Goal: Check status: Check status

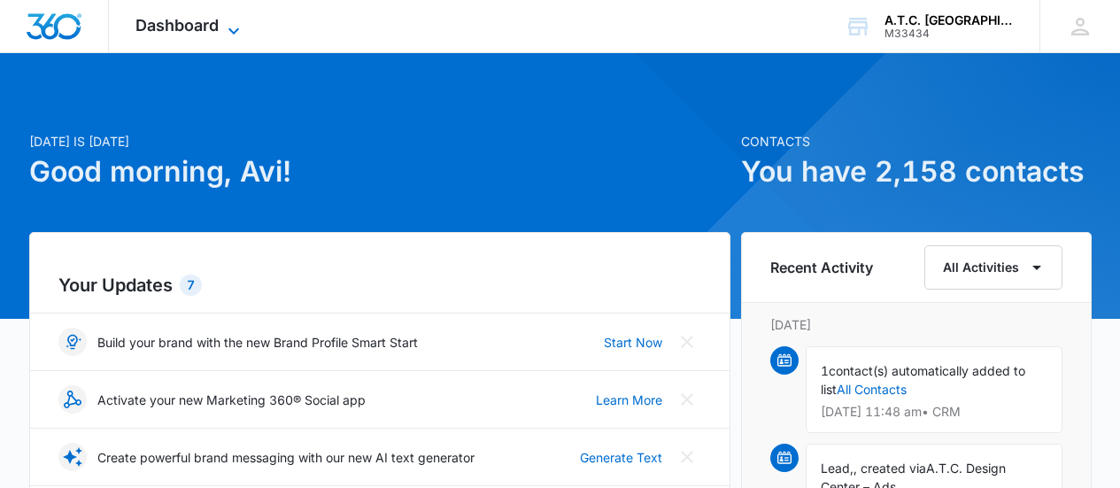
click at [215, 20] on span "Dashboard" at bounding box center [177, 25] width 83 height 19
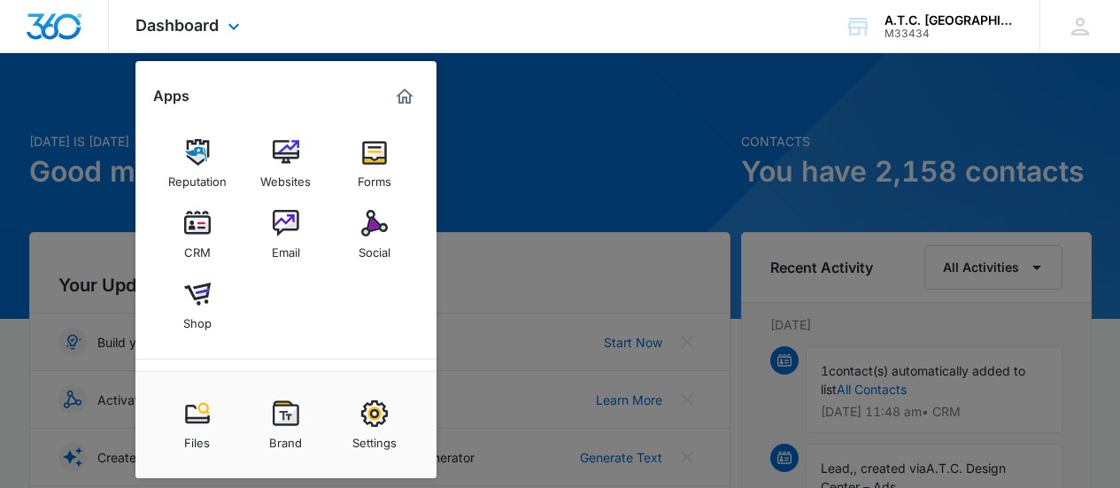
scroll to position [177, 0]
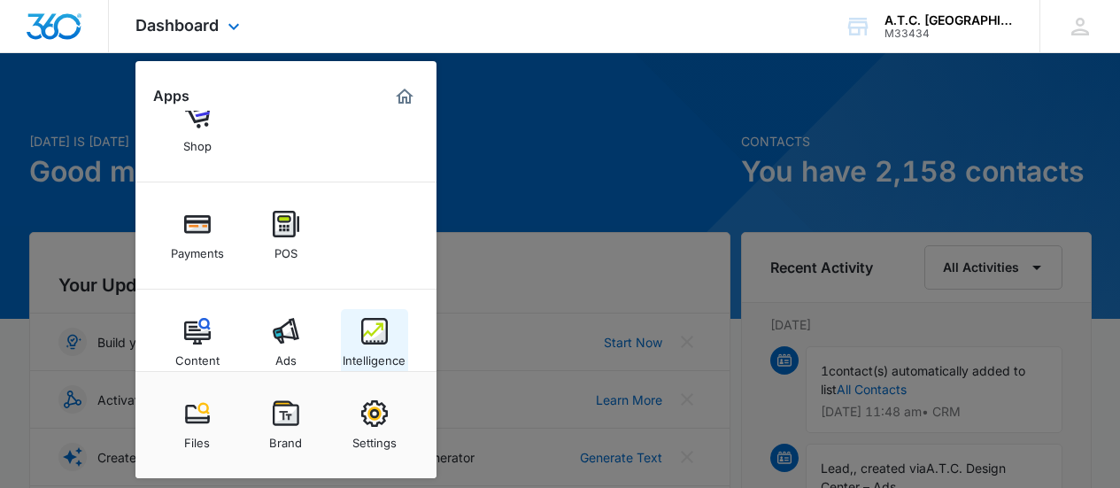
click at [377, 332] on img at bounding box center [374, 331] width 27 height 27
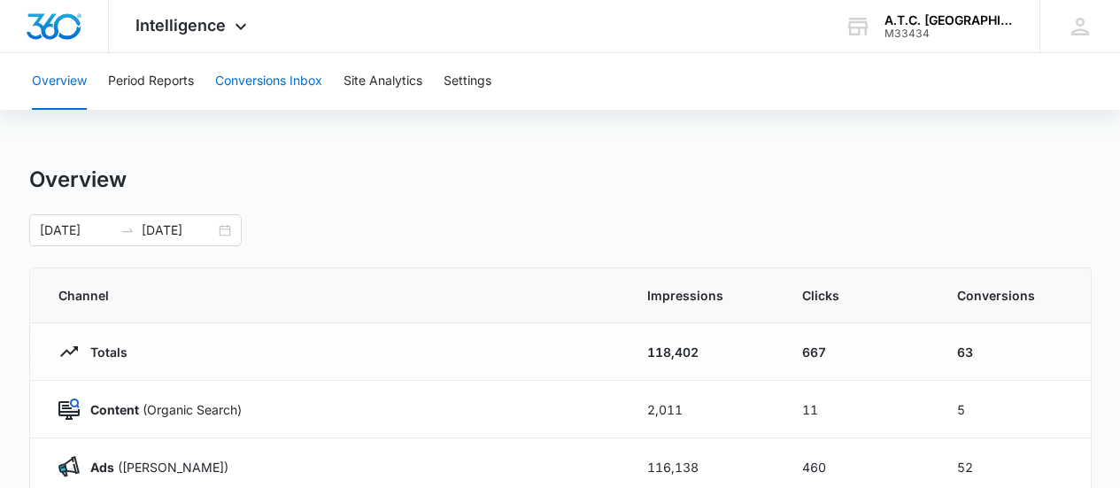
click at [246, 83] on button "Conversions Inbox" at bounding box center [268, 81] width 107 height 57
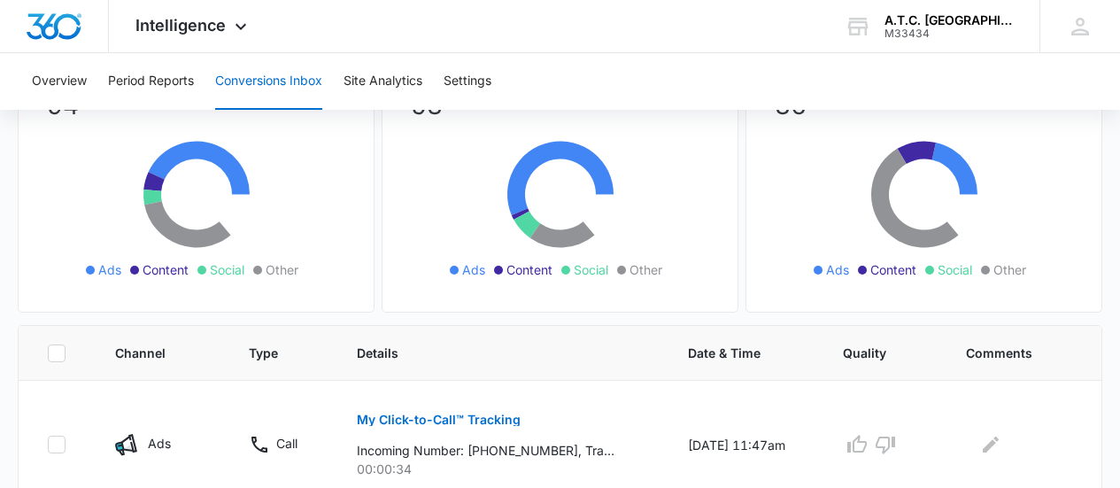
scroll to position [443, 0]
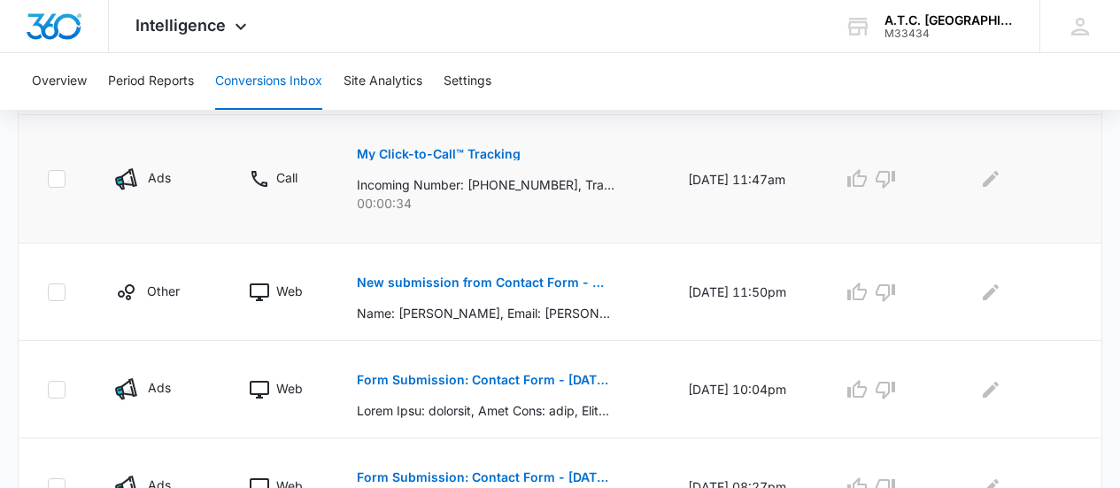
click at [476, 158] on p "My Click-to-Call™ Tracking" at bounding box center [439, 154] width 164 height 12
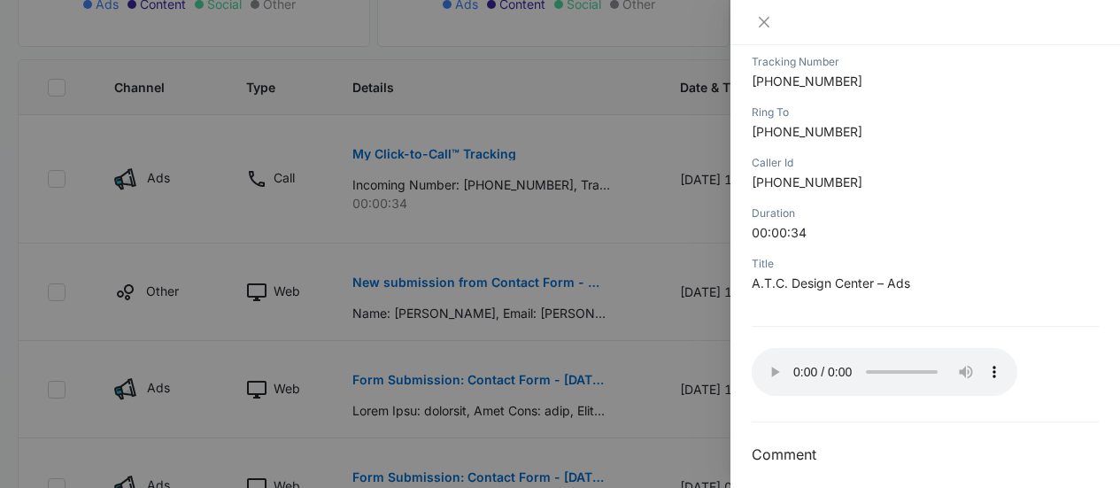
scroll to position [298, 0]
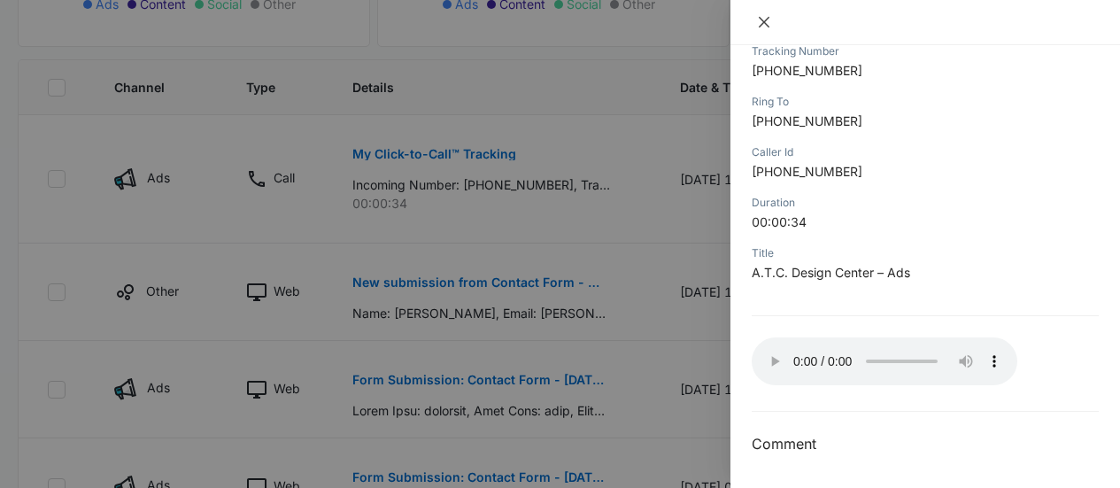
click at [759, 23] on icon "close" at bounding box center [764, 22] width 14 height 14
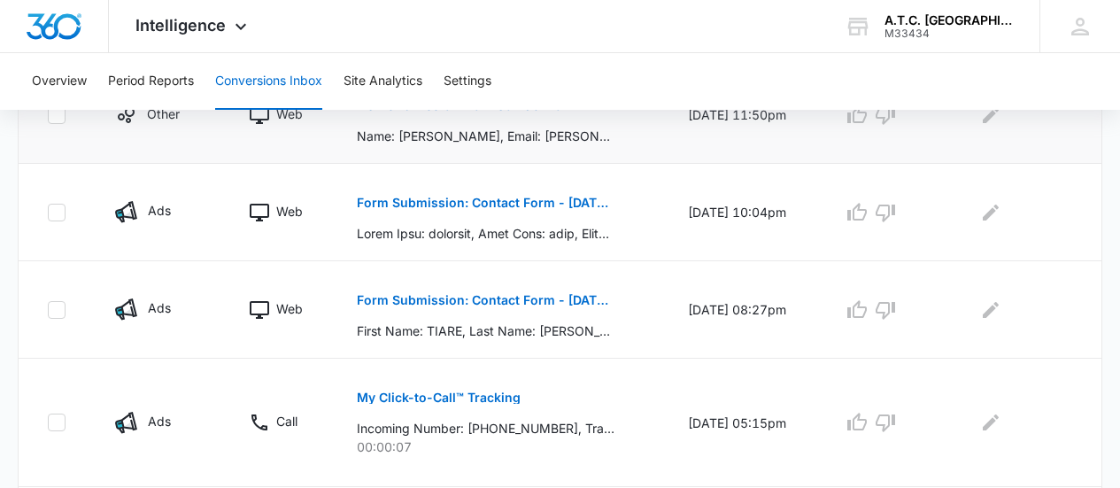
scroll to position [266, 0]
